Goal: Feedback & Contribution: Leave review/rating

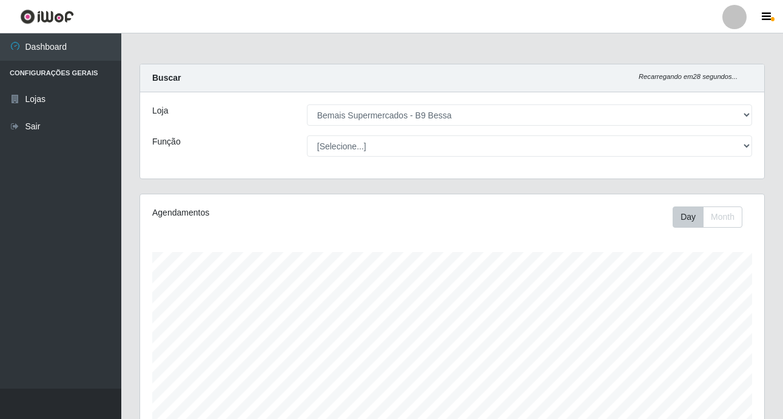
select select "410"
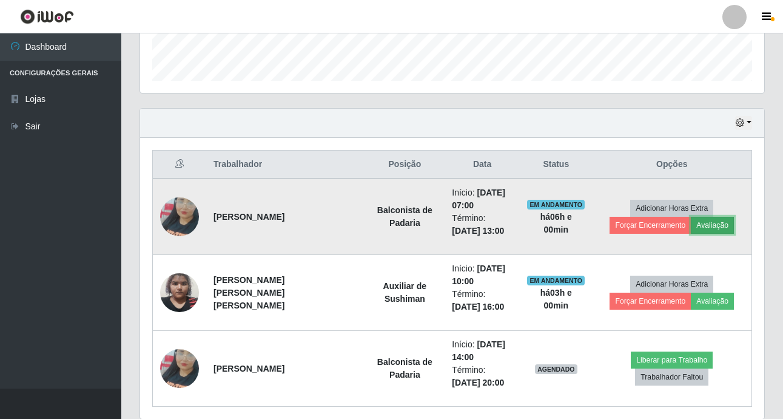
click at [691, 224] on button "Avaliação" at bounding box center [712, 225] width 43 height 17
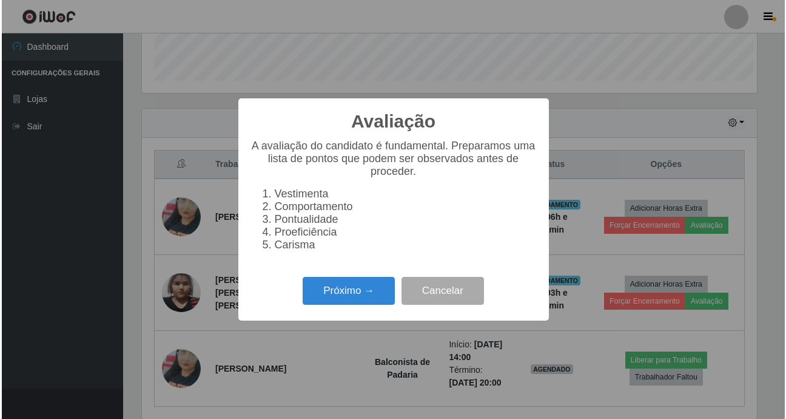
scroll to position [252, 618]
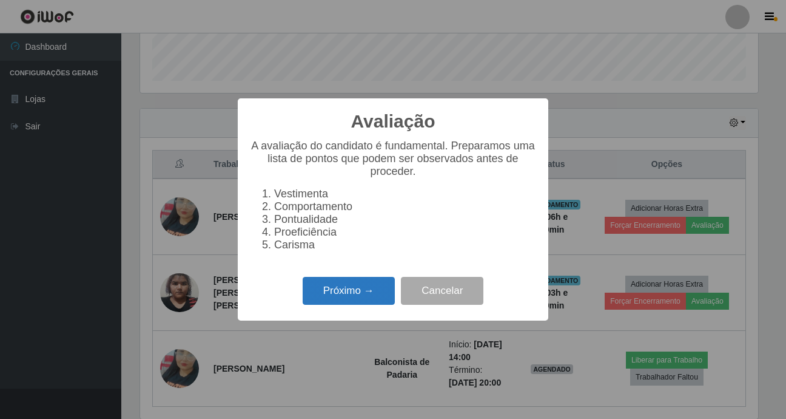
click at [323, 291] on button "Próximo →" at bounding box center [349, 291] width 92 height 29
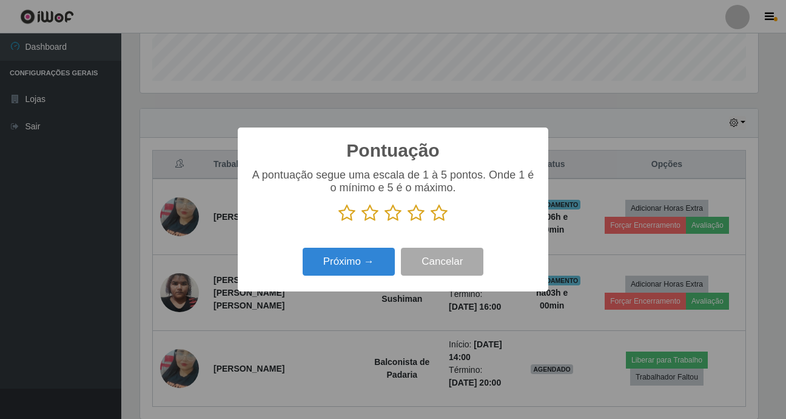
scroll to position [606455, 606088]
click at [437, 217] on icon at bounding box center [439, 213] width 17 height 18
click at [431, 222] on input "radio" at bounding box center [431, 222] width 0 height 0
click at [368, 261] on button "Próximo →" at bounding box center [349, 262] width 92 height 29
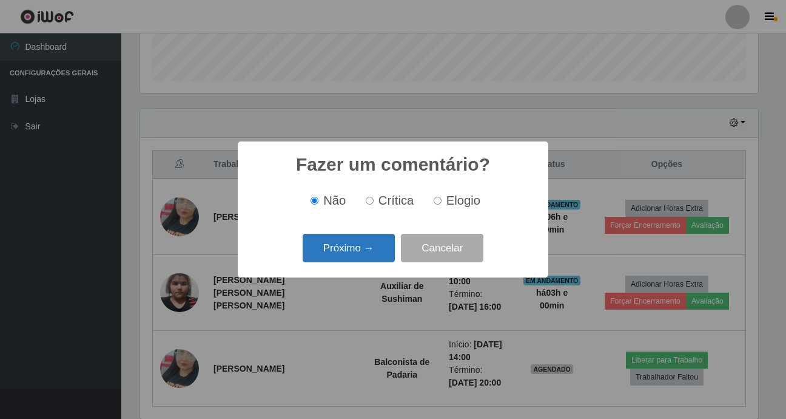
click at [360, 255] on button "Próximo →" at bounding box center [349, 248] width 92 height 29
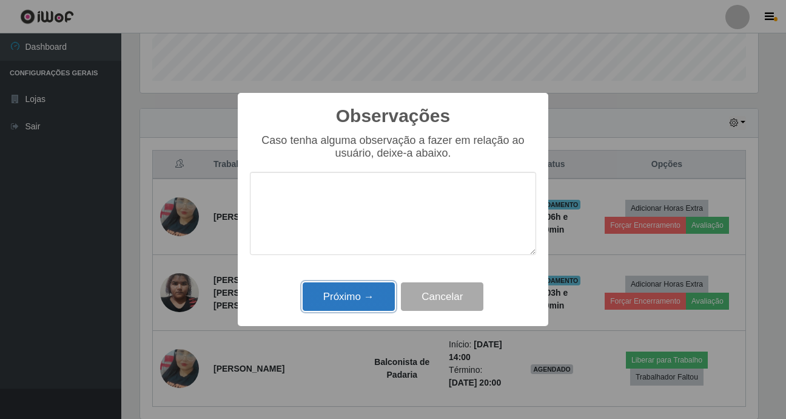
click at [355, 288] on button "Próximo →" at bounding box center [349, 296] width 92 height 29
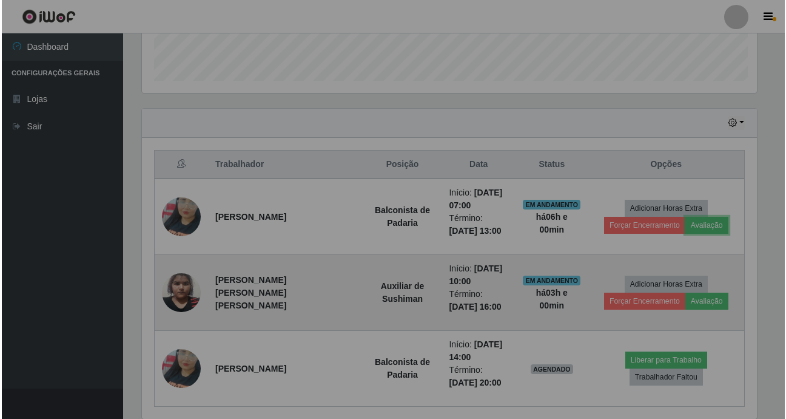
scroll to position [252, 624]
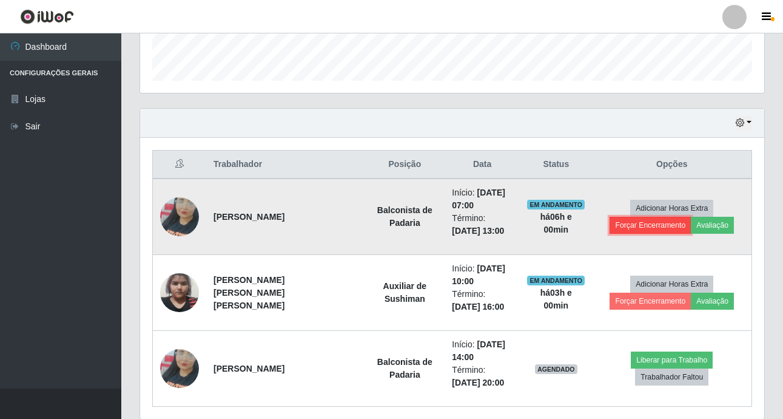
click at [679, 217] on button "Forçar Encerramento" at bounding box center [650, 225] width 81 height 17
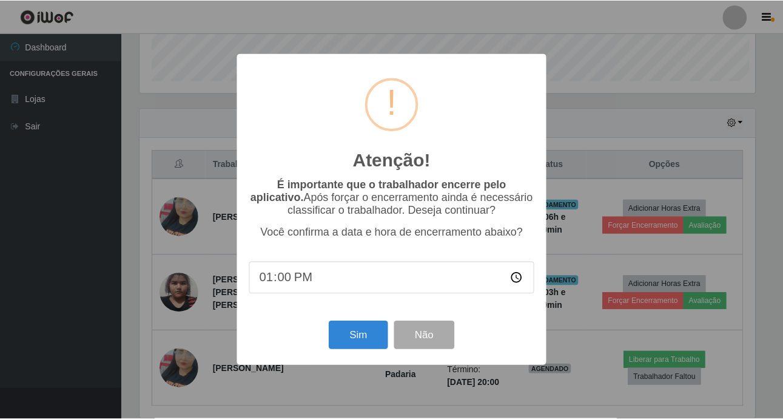
scroll to position [252, 618]
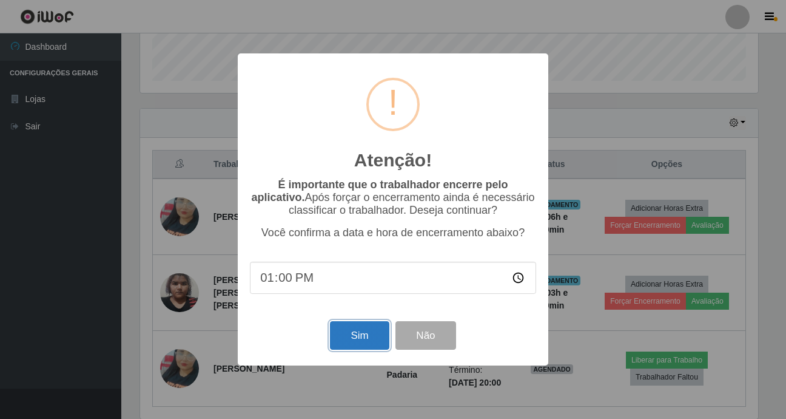
click at [359, 342] on button "Sim" at bounding box center [359, 335] width 59 height 29
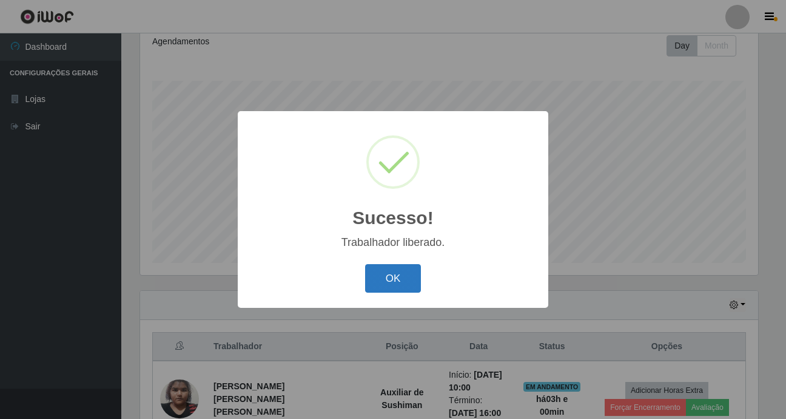
click at [407, 276] on button "OK" at bounding box center [393, 278] width 56 height 29
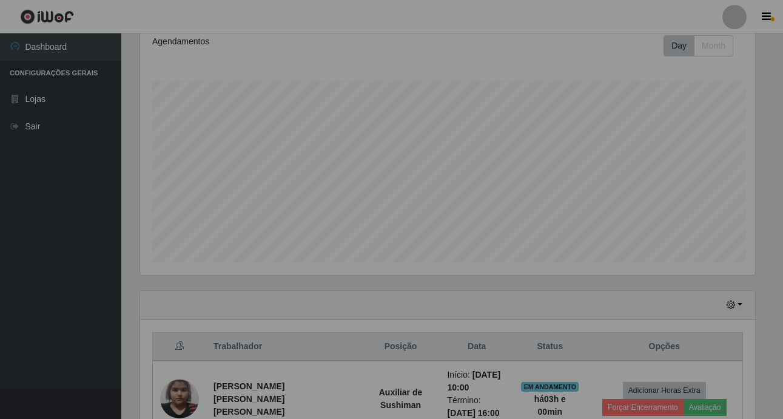
scroll to position [252, 624]
